Goal: Information Seeking & Learning: Compare options

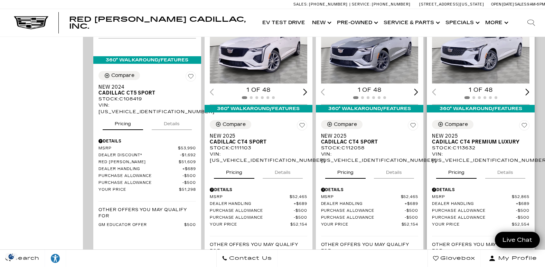
scroll to position [484, 0]
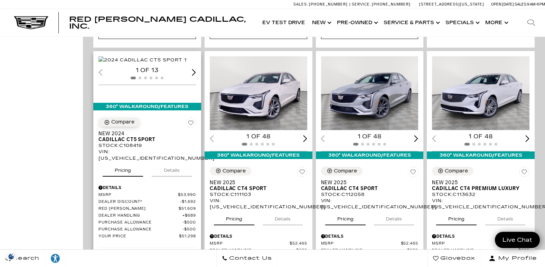
click at [109, 122] on icon "Compare Vehicle" at bounding box center [107, 123] width 6 height 6
click at [120, 122] on div "Compare" at bounding box center [122, 122] width 23 height 6
click at [458, 168] on div "Compare" at bounding box center [456, 171] width 23 height 6
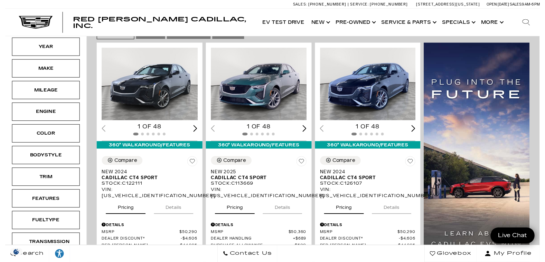
scroll to position [173, 0]
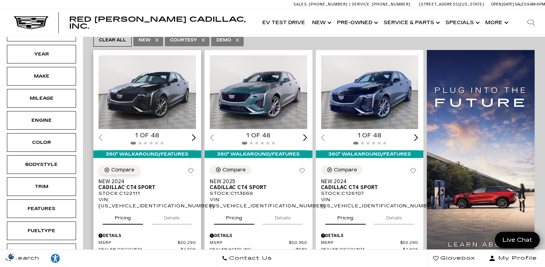
click at [117, 167] on div "Compare" at bounding box center [122, 170] width 23 height 6
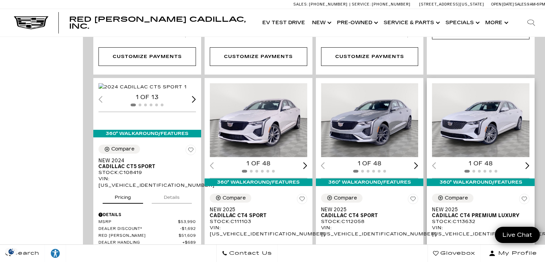
scroll to position [415, 0]
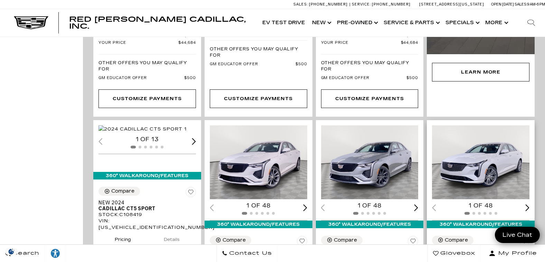
click at [481, 142] on img "1 / 2" at bounding box center [481, 162] width 99 height 74
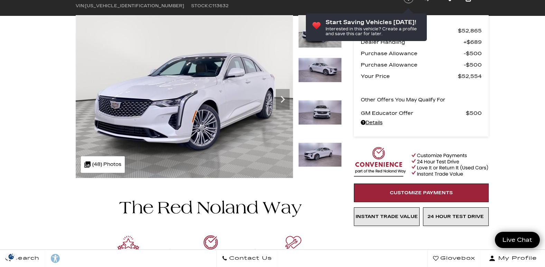
scroll to position [35, 0]
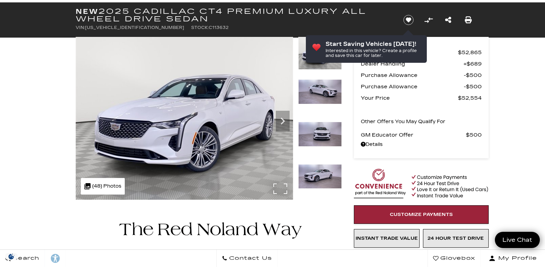
click at [280, 187] on img at bounding box center [184, 118] width 217 height 163
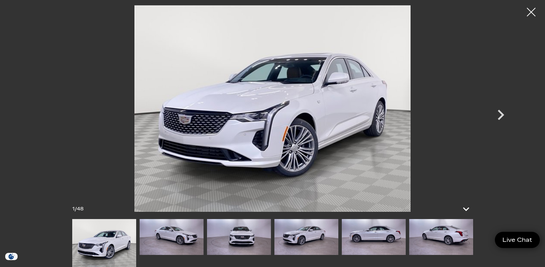
click at [424, 127] on img at bounding box center [272, 108] width 415 height 207
click at [396, 138] on img at bounding box center [272, 108] width 415 height 207
click at [502, 116] on icon "Next" at bounding box center [501, 115] width 7 height 10
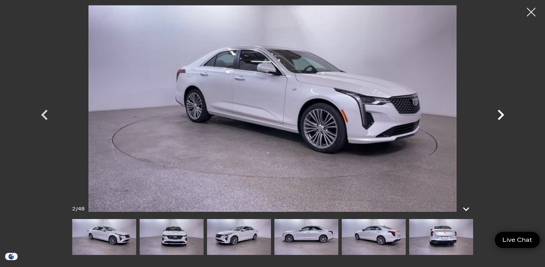
click at [502, 116] on icon "Next" at bounding box center [501, 115] width 7 height 10
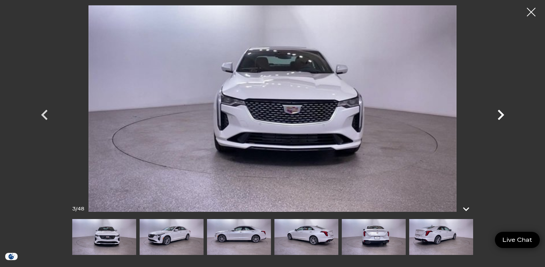
click at [502, 116] on icon "Next" at bounding box center [501, 115] width 7 height 10
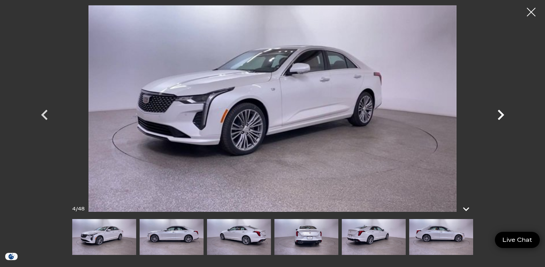
click at [502, 116] on icon "Next" at bounding box center [501, 115] width 7 height 10
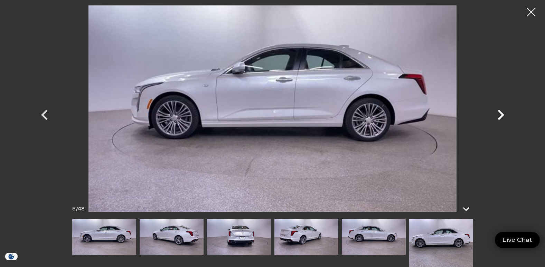
click at [502, 116] on icon "Next" at bounding box center [501, 115] width 7 height 10
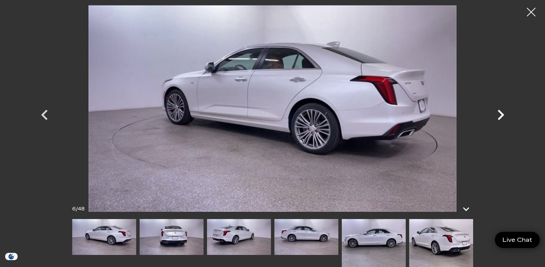
click at [500, 114] on icon "Next" at bounding box center [501, 115] width 7 height 10
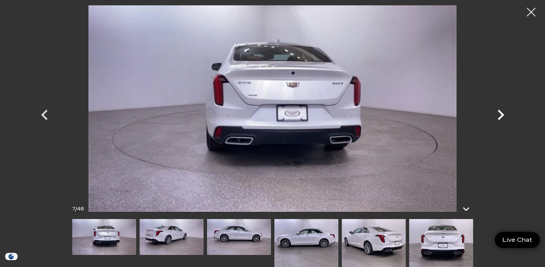
click at [500, 114] on icon "Next" at bounding box center [501, 115] width 7 height 10
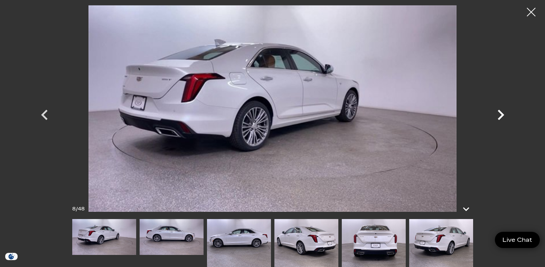
click at [500, 114] on icon "Next" at bounding box center [501, 115] width 7 height 10
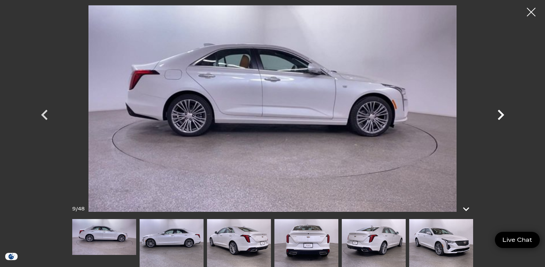
click at [500, 114] on icon "Next" at bounding box center [501, 115] width 7 height 10
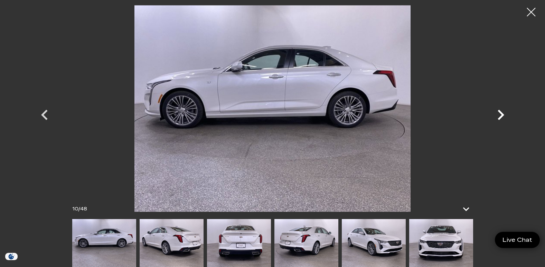
click at [499, 114] on icon "Next" at bounding box center [500, 115] width 21 height 21
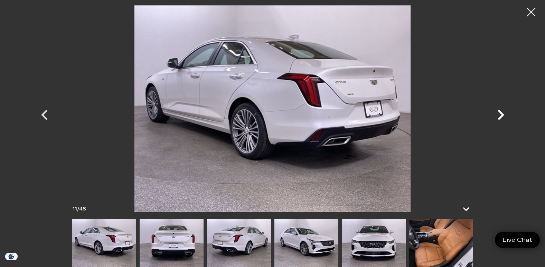
click at [499, 114] on icon "Next" at bounding box center [500, 115] width 21 height 21
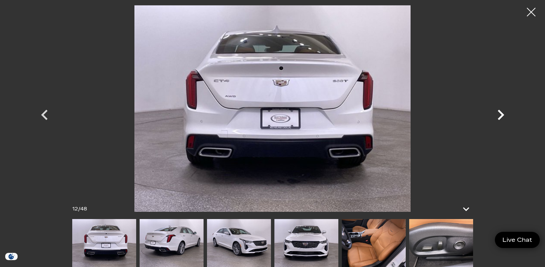
click at [499, 114] on icon "Next" at bounding box center [500, 115] width 21 height 21
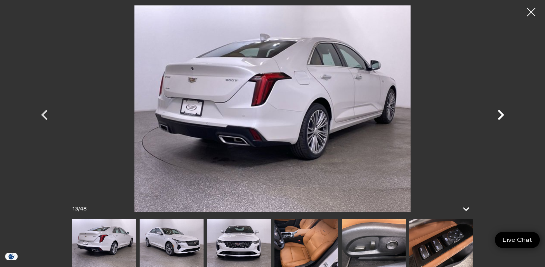
click at [499, 114] on icon "Next" at bounding box center [500, 115] width 21 height 21
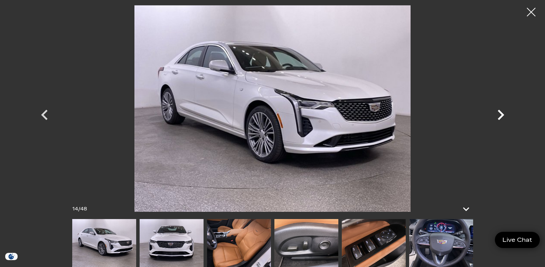
click at [499, 114] on icon "Next" at bounding box center [500, 115] width 21 height 21
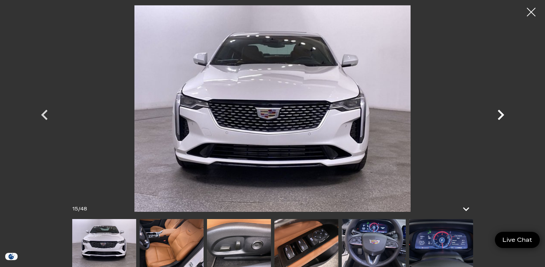
click at [499, 114] on icon "Next" at bounding box center [500, 115] width 21 height 21
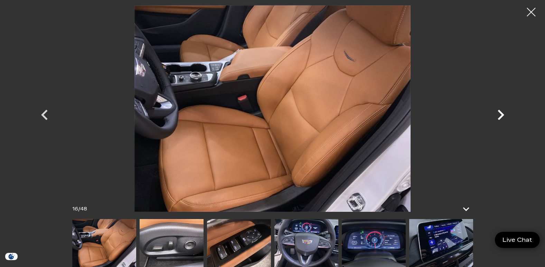
click at [499, 114] on icon "Next" at bounding box center [500, 115] width 21 height 21
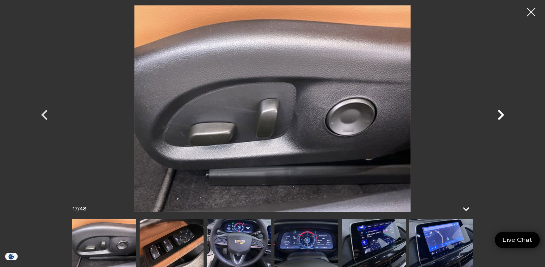
click at [499, 114] on icon "Next" at bounding box center [500, 115] width 21 height 21
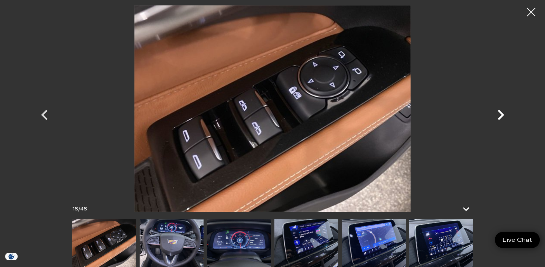
click at [499, 114] on icon "Next" at bounding box center [500, 115] width 21 height 21
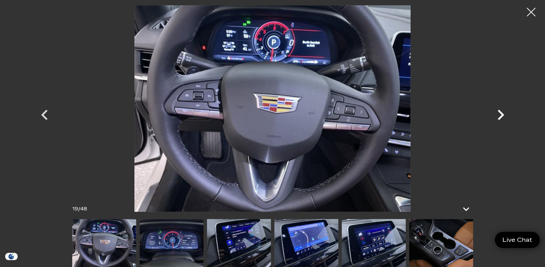
click at [500, 117] on icon "Next" at bounding box center [501, 115] width 7 height 10
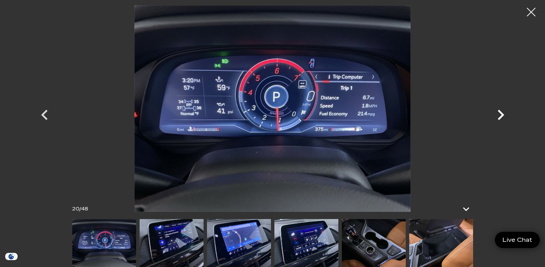
click at [500, 117] on icon "Next" at bounding box center [501, 115] width 7 height 10
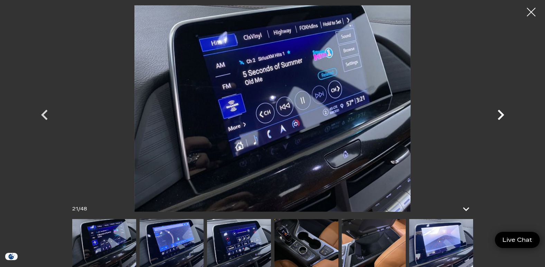
click at [499, 114] on icon "Next" at bounding box center [500, 115] width 21 height 21
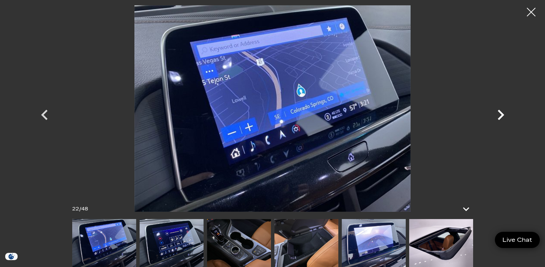
click at [499, 114] on icon "Next" at bounding box center [500, 115] width 21 height 21
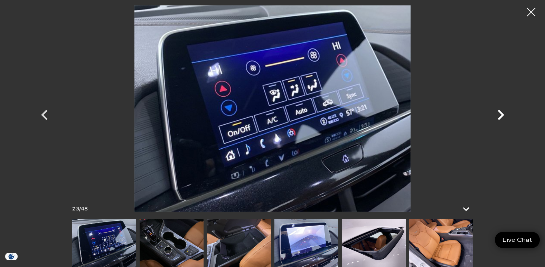
click at [499, 114] on icon "Next" at bounding box center [500, 115] width 21 height 21
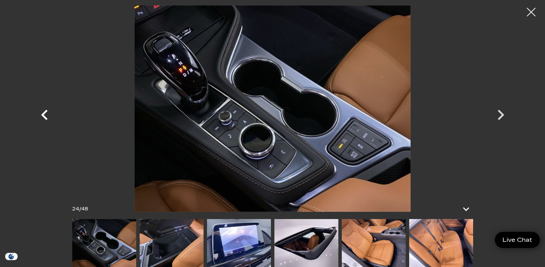
click at [47, 118] on icon "Previous" at bounding box center [44, 115] width 21 height 21
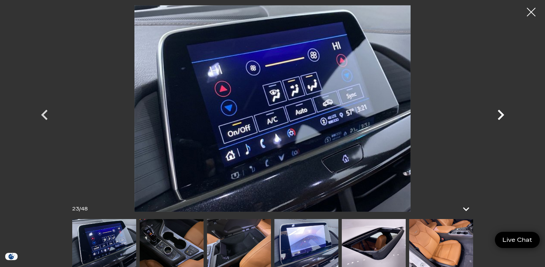
click at [503, 114] on icon "Next" at bounding box center [501, 115] width 7 height 10
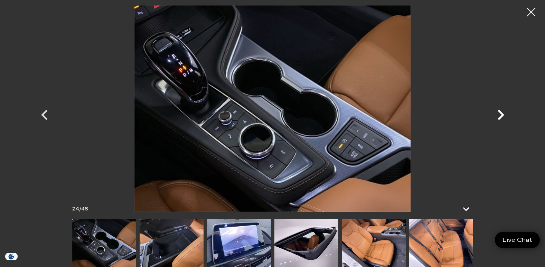
click at [499, 114] on icon "Next" at bounding box center [500, 115] width 21 height 21
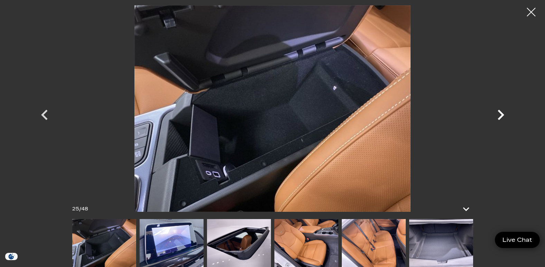
click at [499, 114] on icon "Next" at bounding box center [500, 115] width 21 height 21
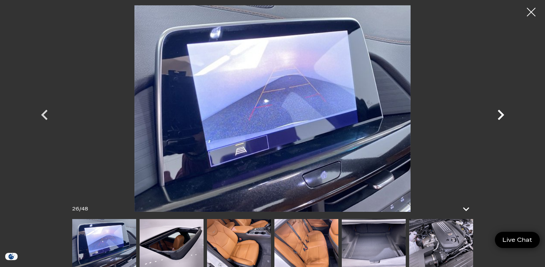
click at [499, 114] on icon "Next" at bounding box center [500, 115] width 21 height 21
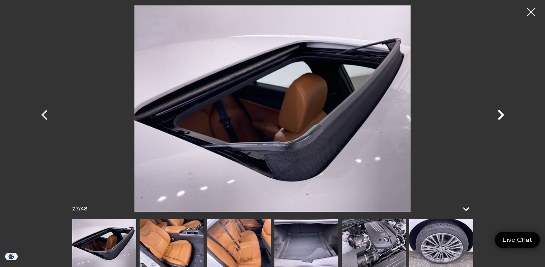
click at [499, 114] on icon "Next" at bounding box center [500, 115] width 21 height 21
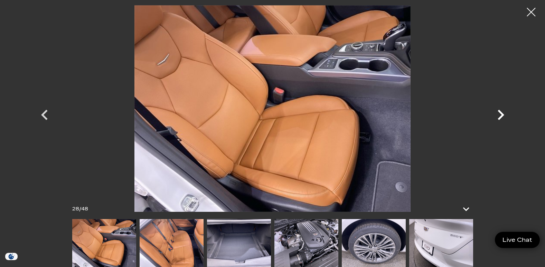
click at [499, 114] on icon "Next" at bounding box center [500, 115] width 21 height 21
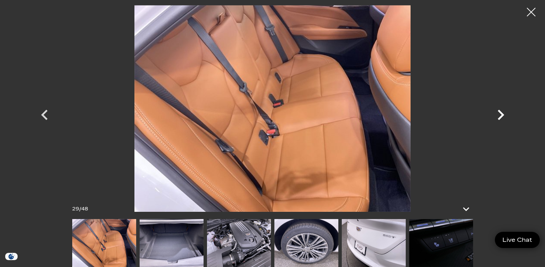
click at [499, 114] on icon "Next" at bounding box center [500, 115] width 21 height 21
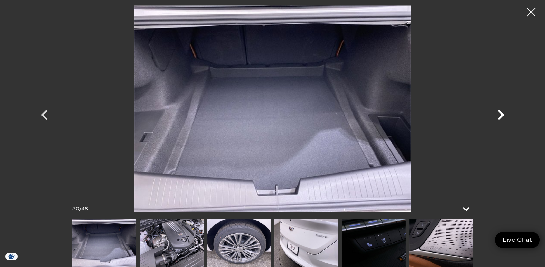
click at [499, 114] on icon "Next" at bounding box center [500, 115] width 21 height 21
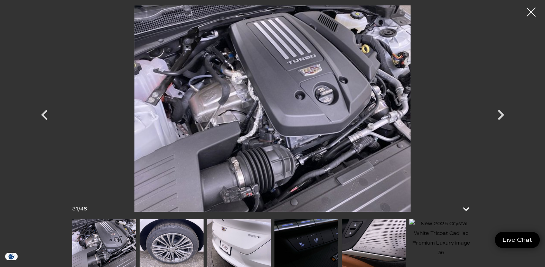
click at [530, 9] on div at bounding box center [531, 12] width 18 height 18
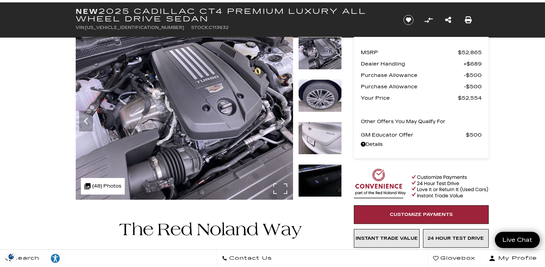
scroll to position [0, 0]
